Goal: Navigation & Orientation: Understand site structure

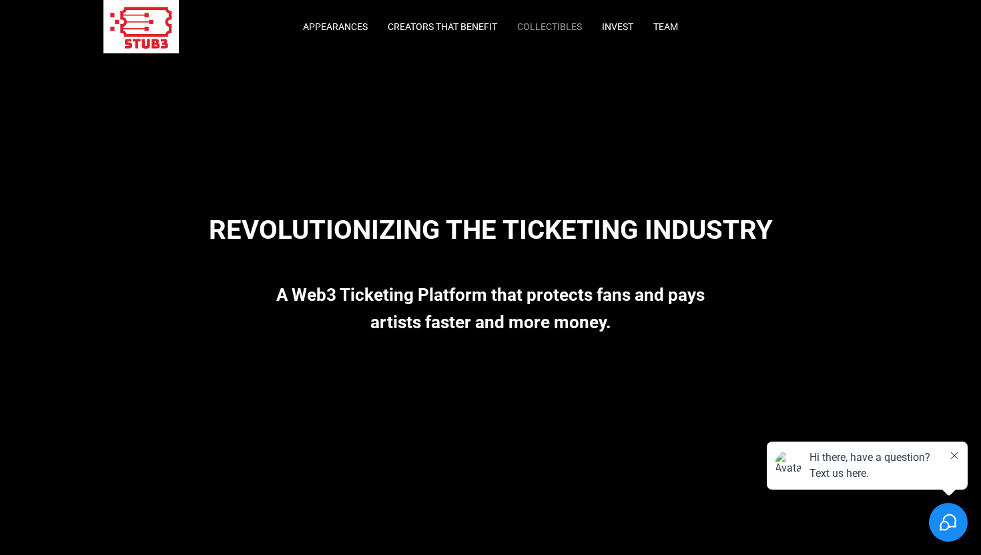
click at [528, 29] on link "Collectibles" at bounding box center [549, 26] width 65 height 11
click at [348, 30] on link "Appearances" at bounding box center [335, 26] width 65 height 11
click at [442, 24] on link "Creators that Benefit" at bounding box center [442, 26] width 109 height 11
